Goal: Find specific page/section: Find specific page/section

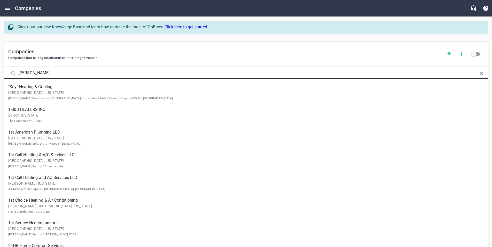
type input "[PERSON_NAME]"
click button at bounding box center [0, 0] width 0 height 0
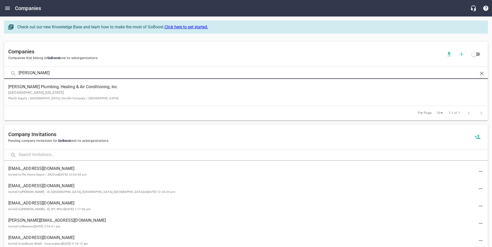
click at [64, 88] on span "[PERSON_NAME] Plumbing, Heating & Air Conditioning, Inc." at bounding box center [241, 87] width 467 height 6
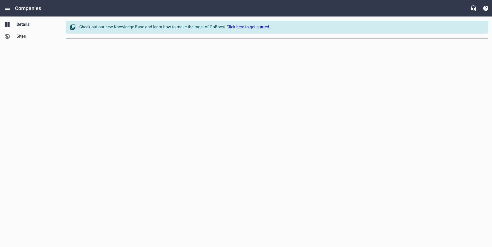
select select "[US_STATE]"
select select "4419"
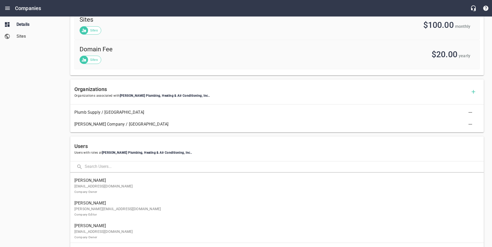
scroll to position [224, 0]
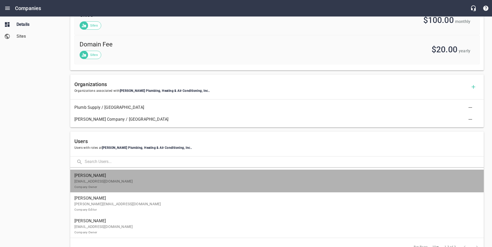
click at [251, 180] on p "[EMAIL_ADDRESS][DOMAIN_NAME] Company Owner" at bounding box center [274, 184] width 401 height 11
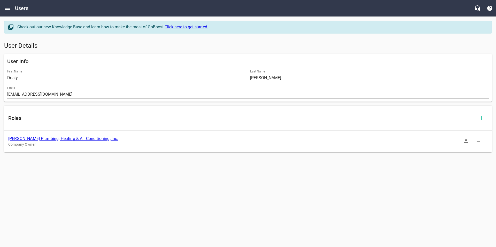
click at [462, 140] on button "button" at bounding box center [466, 141] width 12 height 12
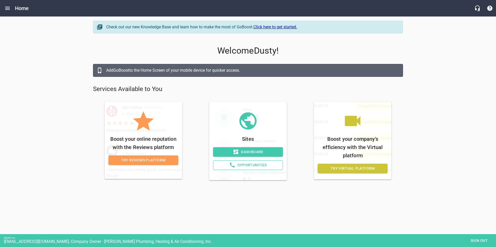
click at [234, 151] on icon at bounding box center [235, 152] width 5 height 5
